Goal: Information Seeking & Learning: Learn about a topic

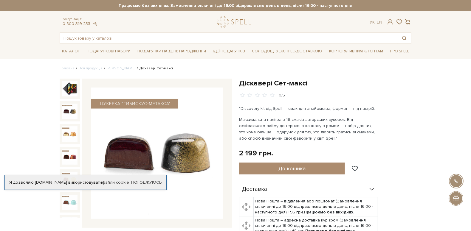
click at [87, 20] on span "Консультація:" at bounding box center [80, 19] width 35 height 4
click at [84, 24] on link "0 800 319 233" at bounding box center [77, 23] width 28 height 5
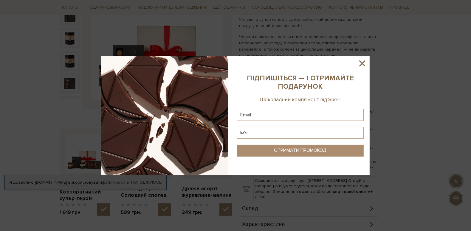
click at [363, 63] on icon at bounding box center [362, 64] width 6 height 6
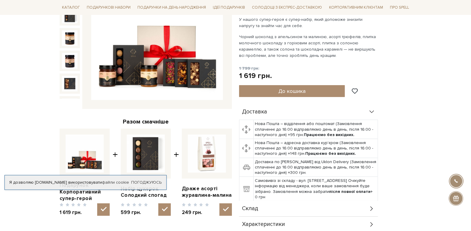
scroll to position [60, 0]
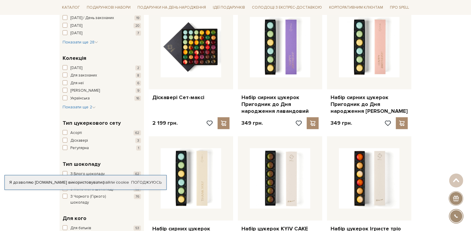
scroll to position [89, 0]
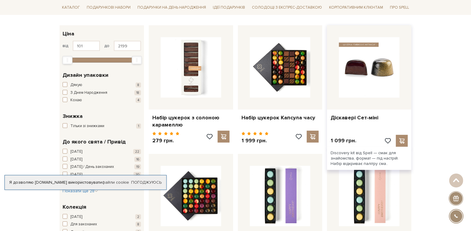
click at [370, 73] on img at bounding box center [369, 67] width 61 height 61
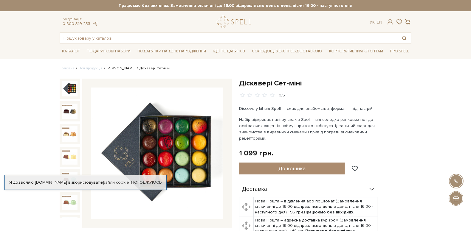
click at [109, 68] on link "[PERSON_NAME]" at bounding box center [121, 68] width 29 height 4
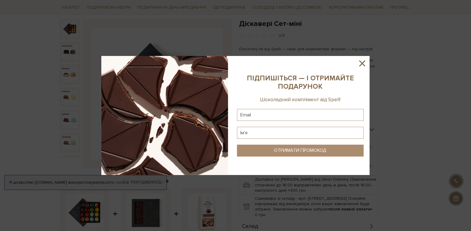
click at [361, 64] on icon at bounding box center [362, 63] width 10 height 10
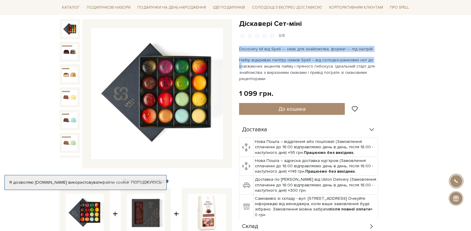
drag, startPoint x: 240, startPoint y: 48, endPoint x: 371, endPoint y: 55, distance: 131.4
click at [371, 55] on div "Discovery kit від Spell — смак для знайомства, формат — під настрій. Набір відк…" at bounding box center [309, 64] width 140 height 36
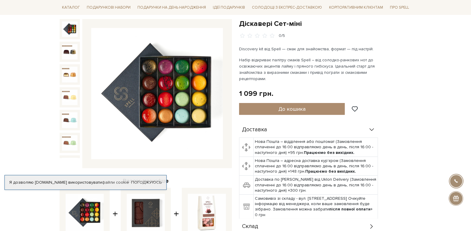
drag, startPoint x: 371, startPoint y: 55, endPoint x: 404, endPoint y: 84, distance: 43.8
click at [404, 84] on div "Діскавері Сет-міні 0/5 Discovery kit від Spell — смак для знайомства, формат — …" at bounding box center [325, 143] width 172 height 248
drag, startPoint x: 240, startPoint y: 49, endPoint x: 380, endPoint y: 79, distance: 143.2
click at [380, 79] on div "Діскавері Сет-міні 0/5 Discovery kit від Spell — смак для знайомства, формат — …" at bounding box center [325, 143] width 172 height 248
copy div "Discovery kit від Spell — смак для знайомства, формат — під настрій. Набір відк…"
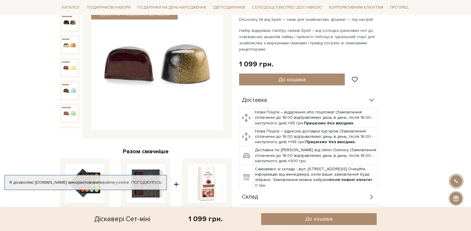
scroll to position [30, 0]
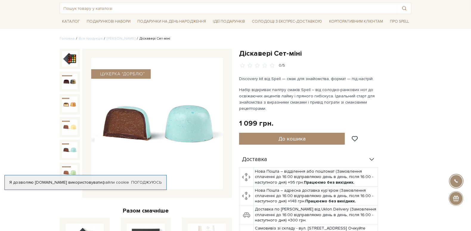
click at [71, 142] on img at bounding box center [70, 150] width 16 height 16
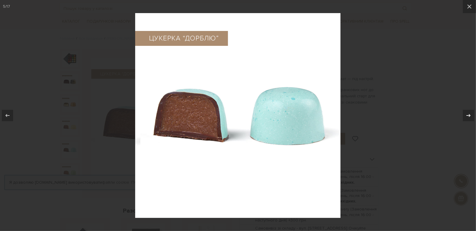
click at [469, 115] on icon at bounding box center [468, 115] width 4 height 3
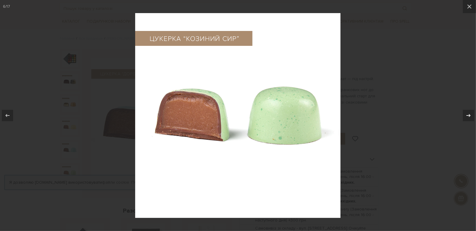
click at [469, 115] on icon at bounding box center [468, 115] width 4 height 3
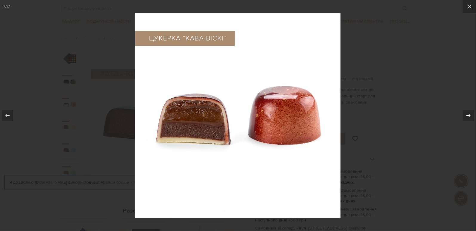
click at [469, 115] on icon at bounding box center [468, 115] width 4 height 3
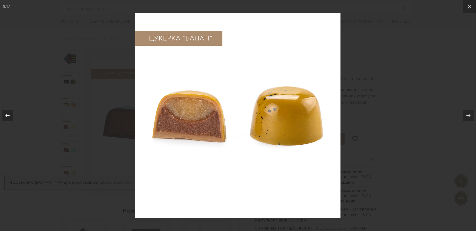
click at [4, 116] on icon at bounding box center [7, 115] width 7 height 7
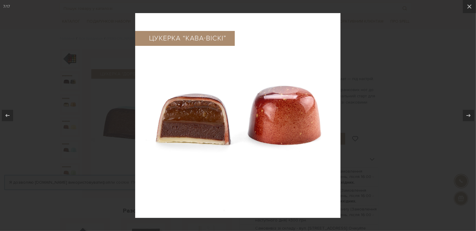
click at [427, 135] on div at bounding box center [238, 115] width 476 height 231
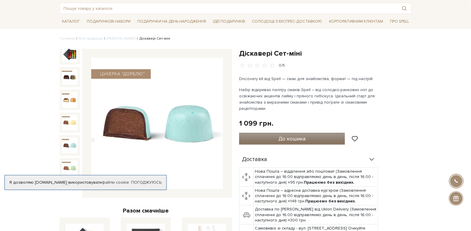
scroll to position [149, 0]
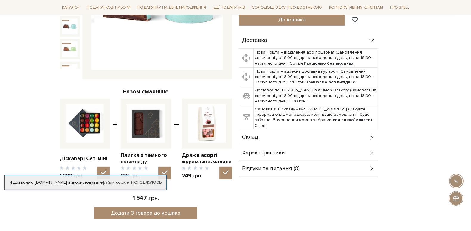
click at [264, 137] on div "Склад" at bounding box center [308, 138] width 139 height 16
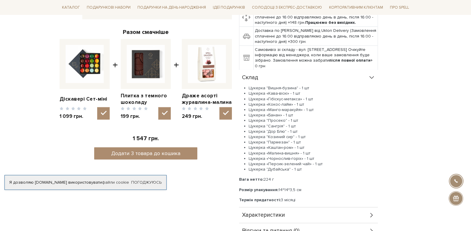
scroll to position [238, 0]
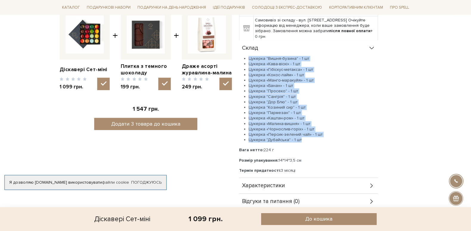
drag, startPoint x: 306, startPoint y: 140, endPoint x: 249, endPoint y: 61, distance: 98.2
click at [249, 61] on ul "Цукерка "Вишня-бузина" - 1 шт Цукерка «Кава-віскі» - 1 шт Цукерка «Гібіскус-мет…" at bounding box center [308, 99] width 139 height 87
copy ul "Цукерка "Вишня-бузина" - 1 шт Цукерка «Кава-віскі» - 1 шт Цукерка «Гібіскус-мет…"
